Goal: Task Accomplishment & Management: Use online tool/utility

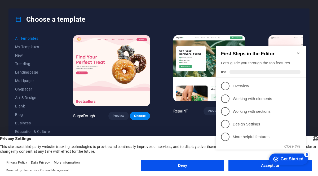
click at [254, 163] on div "checkmark Get Started 5 First Steps in the Editor Let's guide you through the t…" at bounding box center [262, 104] width 97 height 126
click at [260, 164] on div "checkmark Get Started 5 First Steps in the Editor Let's guide you through the t…" at bounding box center [262, 104] width 97 height 126
click at [259, 163] on div "checkmark Get Started 5 First Steps in the Editor Let's guide you through the t…" at bounding box center [262, 104] width 97 height 126
click at [298, 51] on icon "Minimize checklist" at bounding box center [299, 53] width 4 height 4
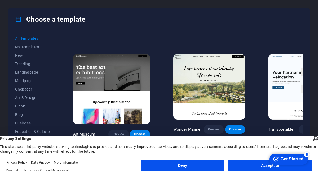
scroll to position [89, 0]
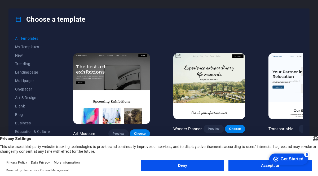
click at [251, 164] on button "Accept All" at bounding box center [270, 165] width 83 height 11
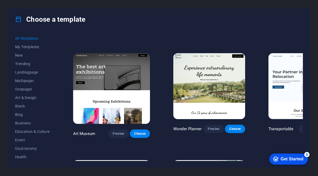
click at [282, 159] on div "Get Started" at bounding box center [292, 159] width 23 height 5
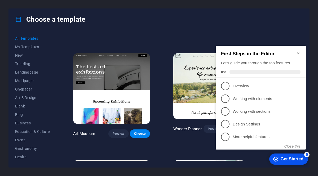
click at [299, 52] on icon "Minimize checklist" at bounding box center [299, 53] width 4 height 4
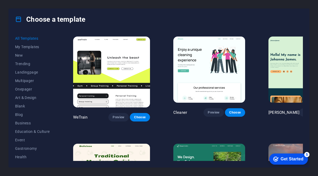
scroll to position [763, 12]
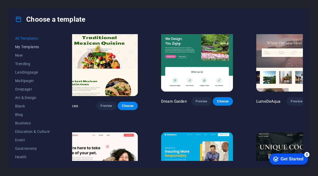
click at [34, 47] on span "My Templates" at bounding box center [32, 47] width 35 height 4
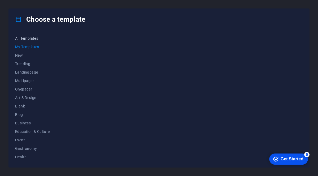
click at [37, 38] on span "All Templates" at bounding box center [32, 38] width 35 height 4
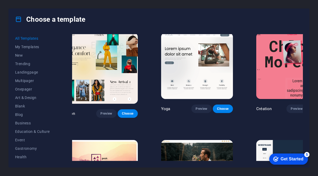
scroll to position [1615, 12]
